Goal: Entertainment & Leisure: Consume media (video, audio)

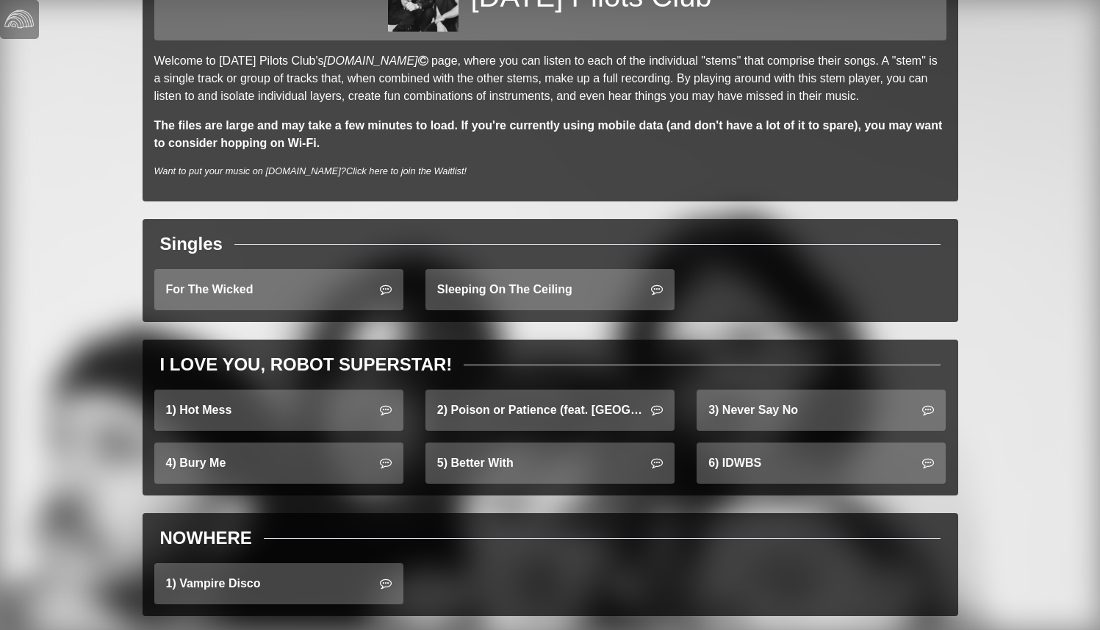
scroll to position [121, 0]
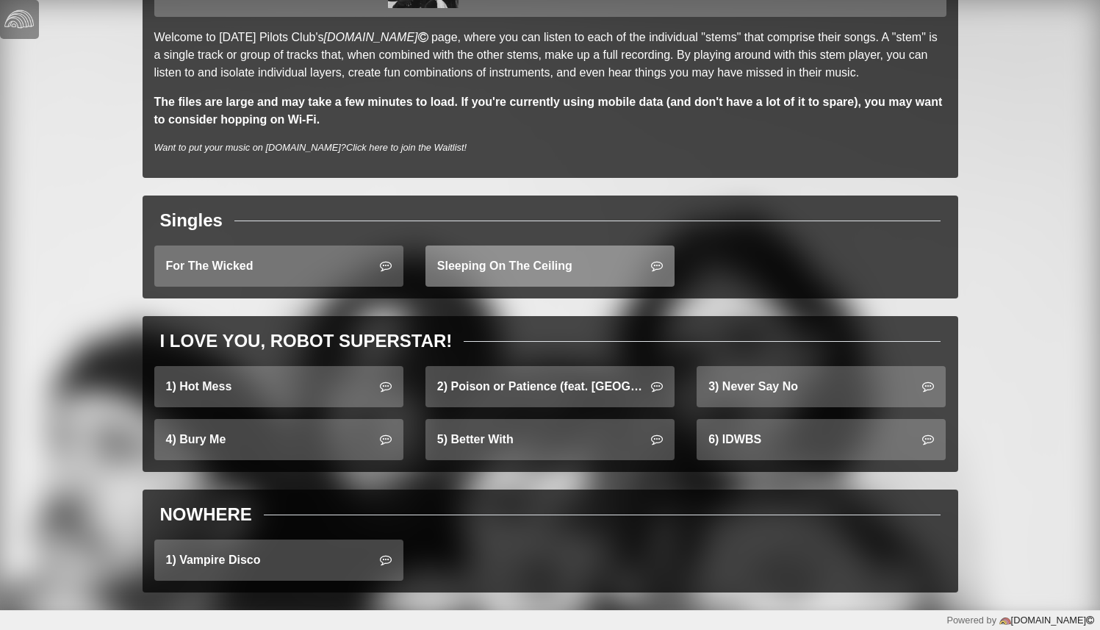
click at [557, 251] on link "Sleeping On The Ceiling" at bounding box center [549, 265] width 249 height 41
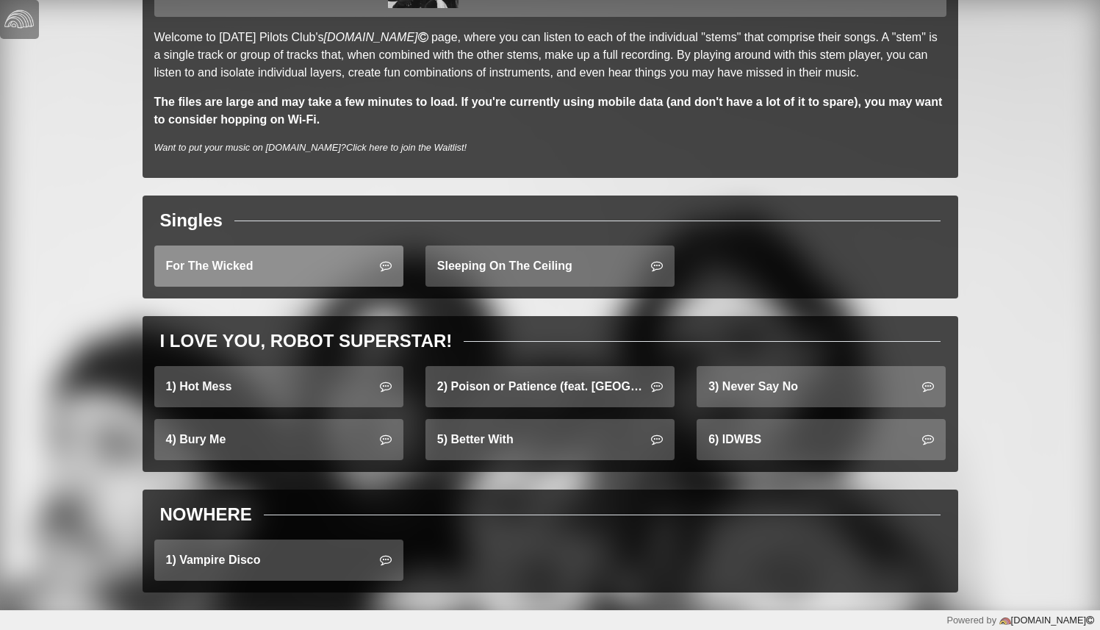
click at [229, 267] on link "For The Wicked" at bounding box center [278, 265] width 249 height 41
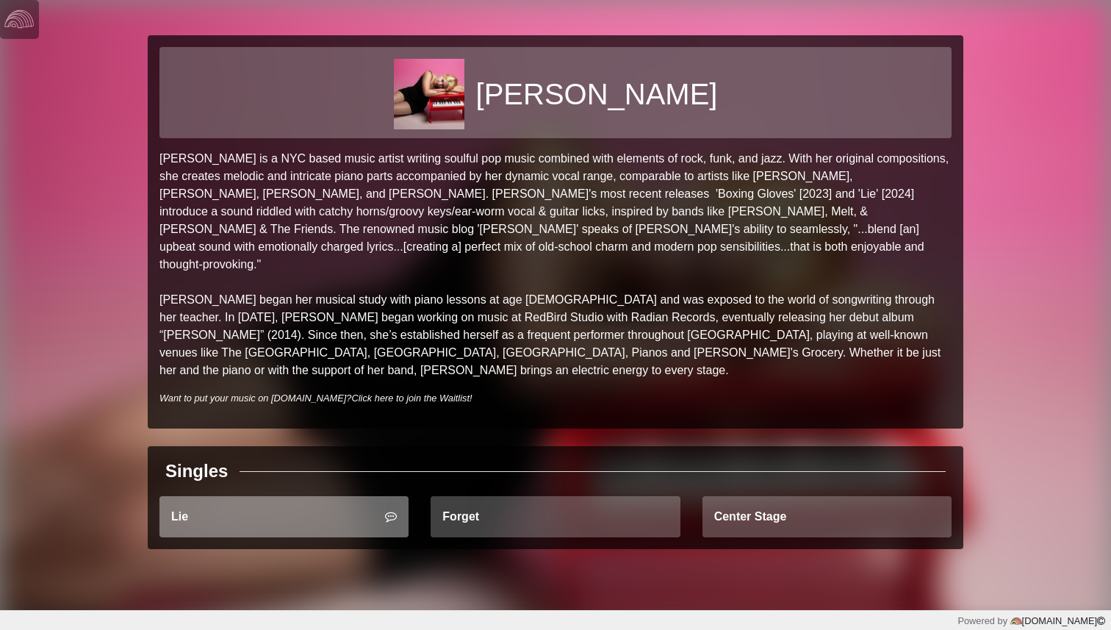
click at [315, 496] on link "Lie" at bounding box center [283, 516] width 249 height 41
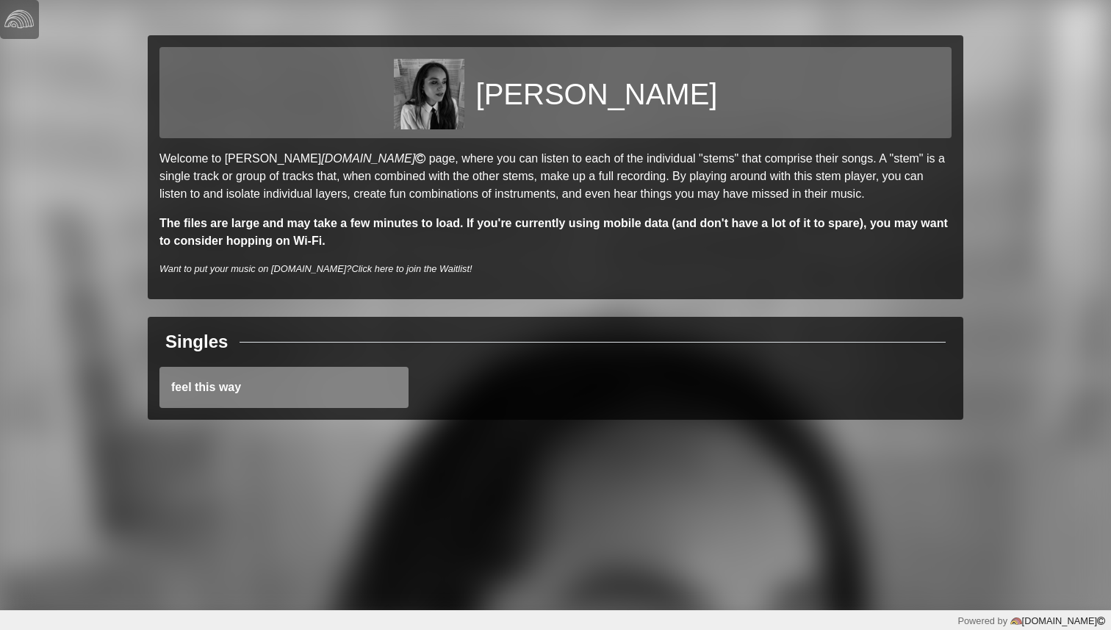
click at [274, 383] on link "feel this way" at bounding box center [283, 387] width 249 height 41
